Goal: Information Seeking & Learning: Check status

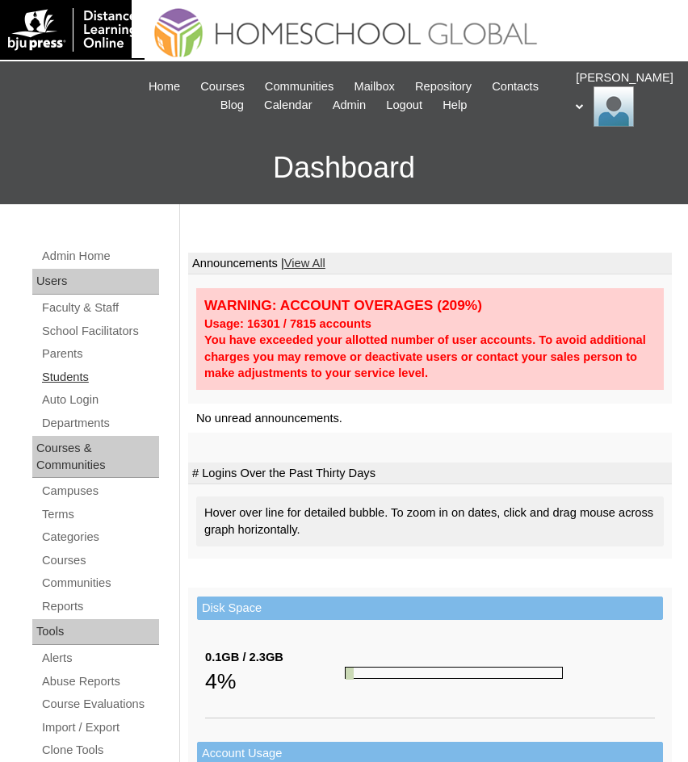
click at [77, 379] on link "Students" at bounding box center [99, 377] width 119 height 20
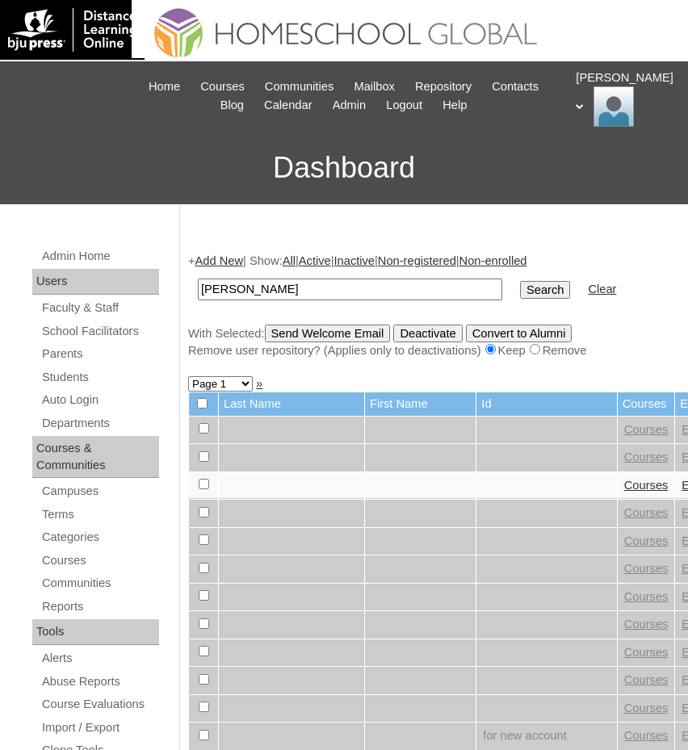
type input "[PERSON_NAME]"
click at [520, 287] on input "Search" at bounding box center [545, 290] width 50 height 18
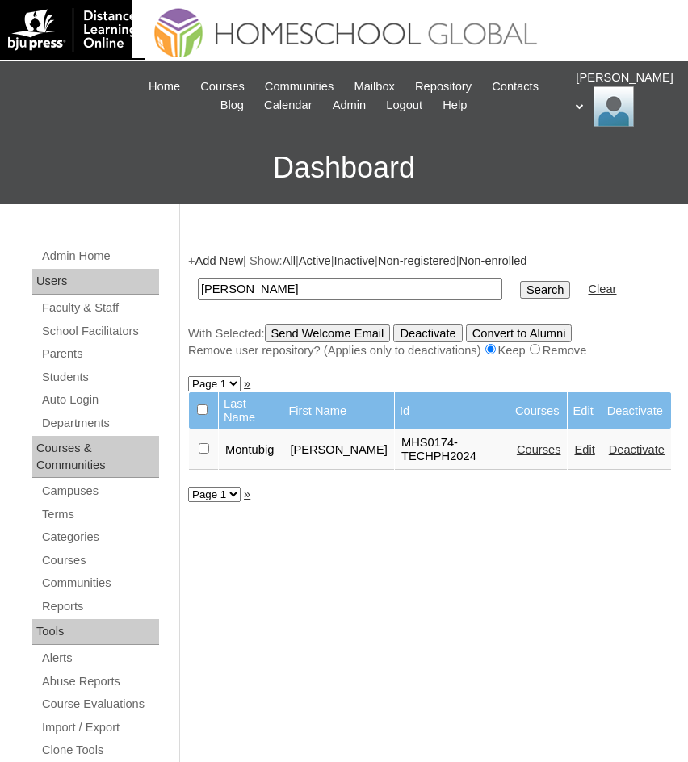
click at [538, 455] on link "Courses" at bounding box center [539, 449] width 44 height 13
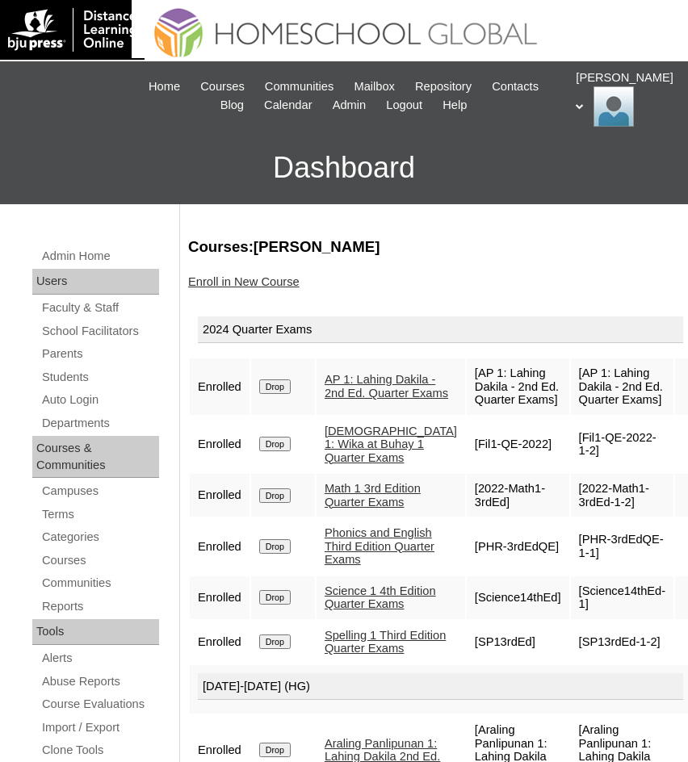
click at [357, 387] on link "AP 1: Lahing Dakila - 2nd Ed. Quarter Exams" at bounding box center [387, 386] width 124 height 27
